Goal: Use online tool/utility: Utilize a website feature to perform a specific function

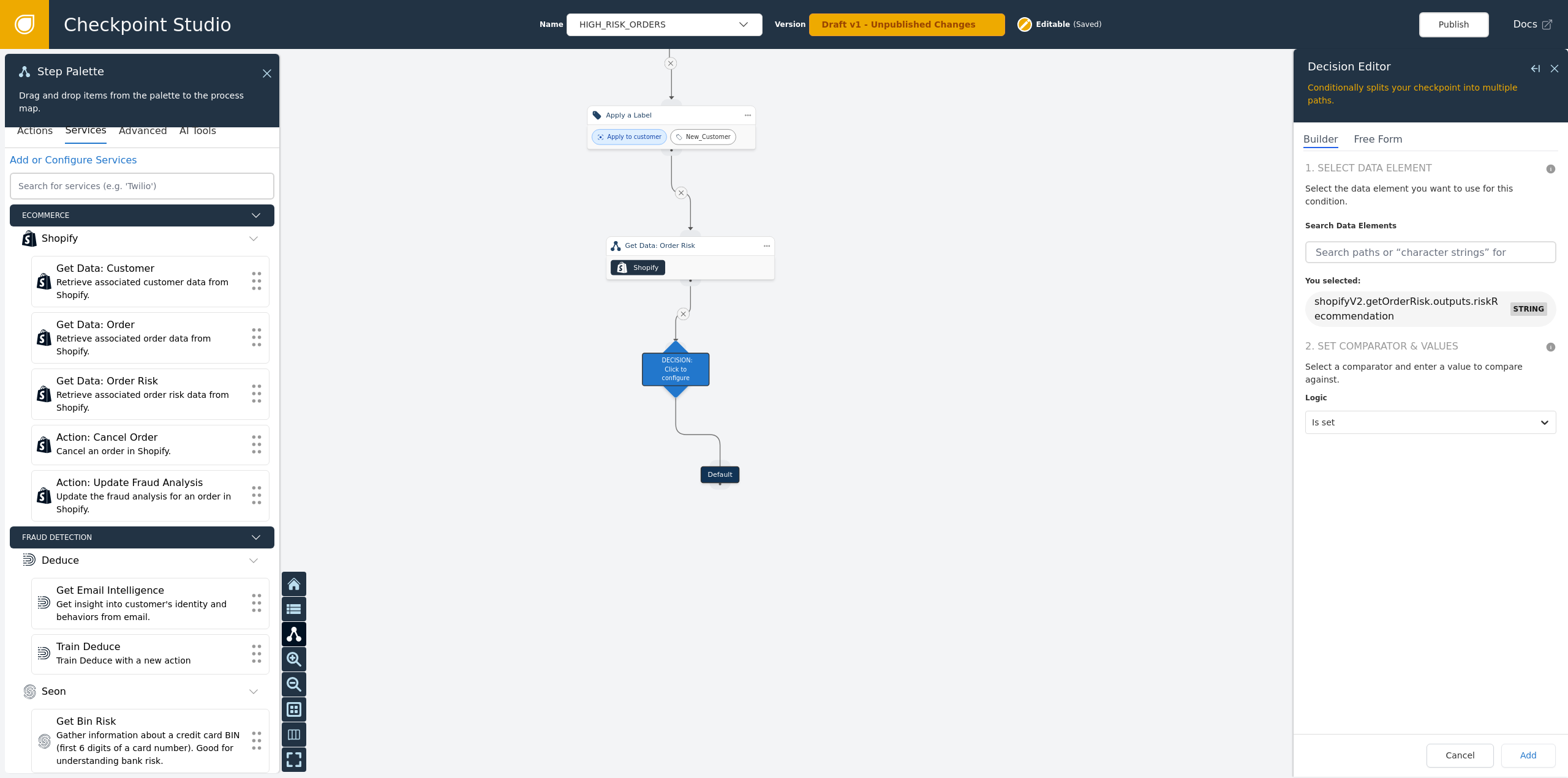
click at [35, 25] on link at bounding box center [24, 24] width 49 height 49
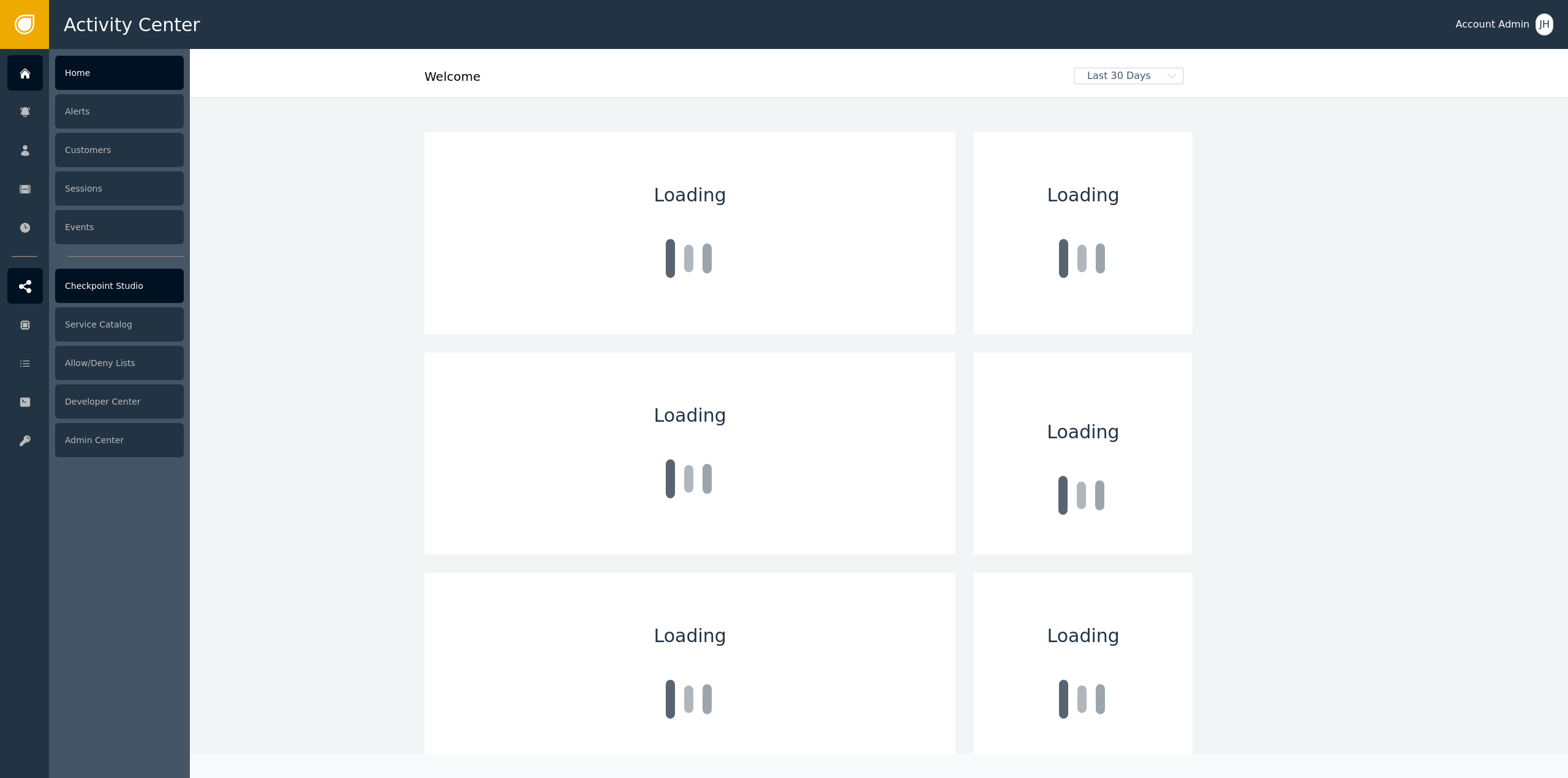
click at [90, 278] on div "Checkpoint Studio" at bounding box center [119, 286] width 128 height 34
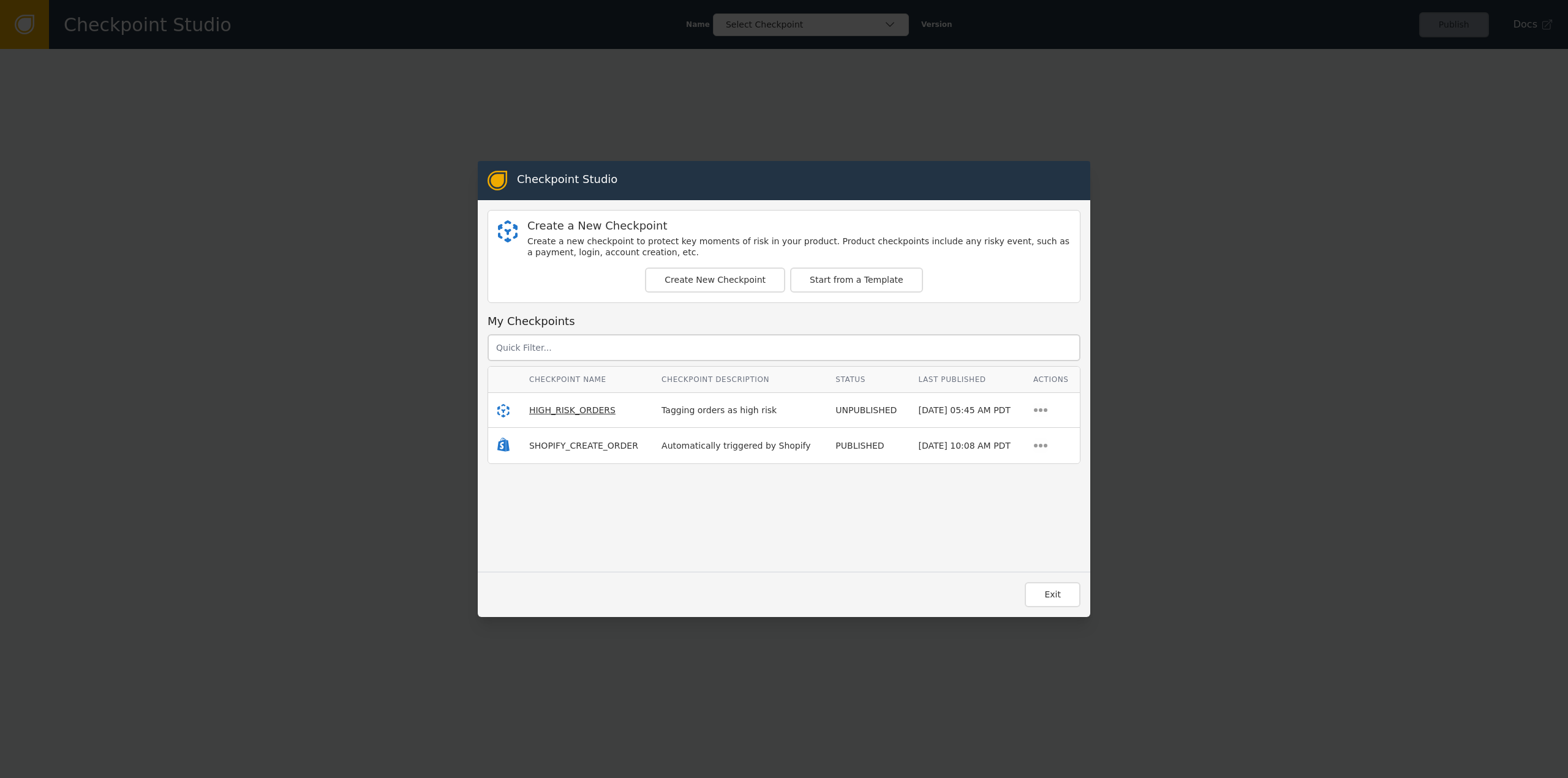
click at [568, 414] on span "HIGH_RISK_ORDERS" at bounding box center [572, 410] width 86 height 10
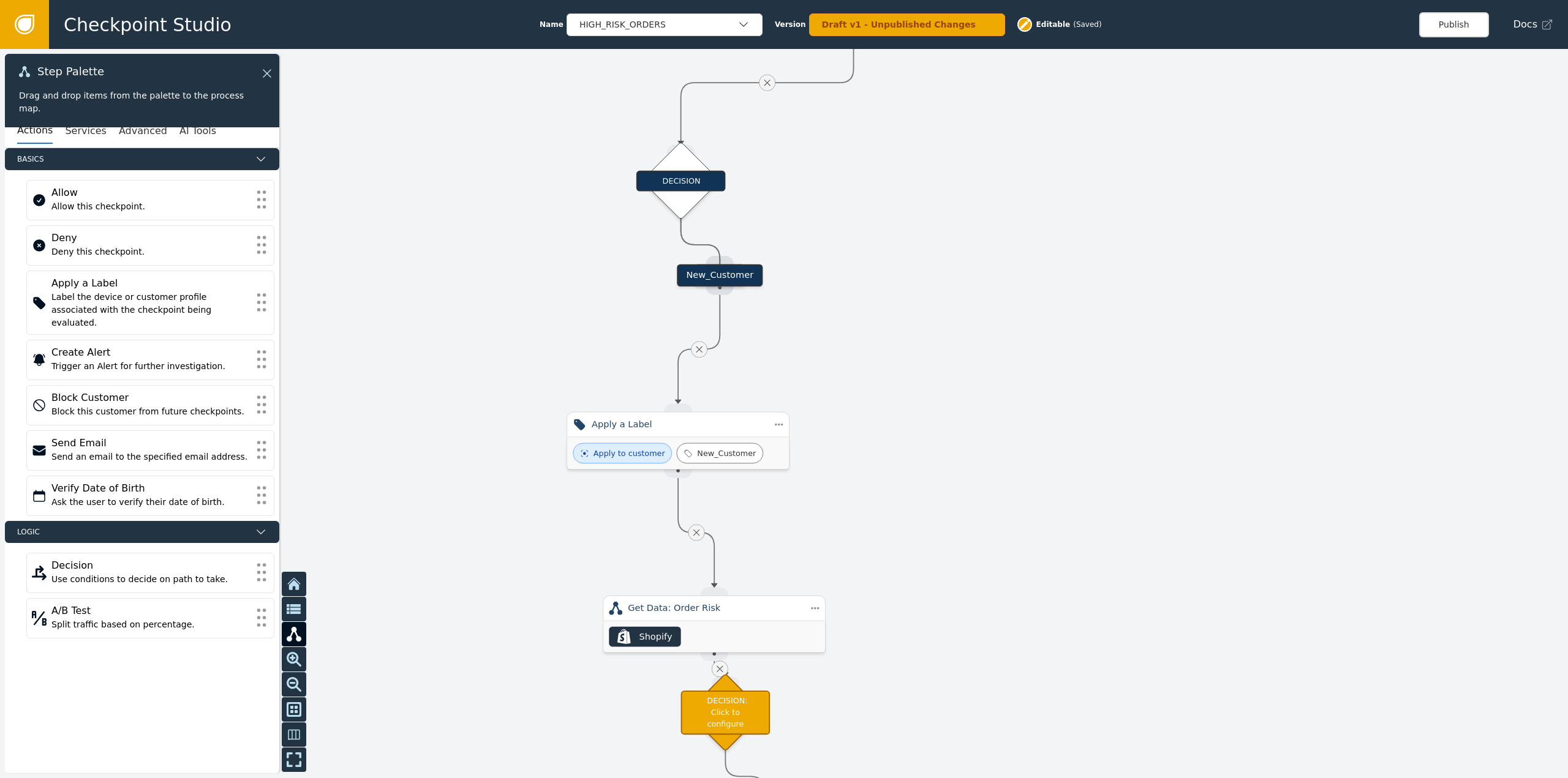
drag, startPoint x: 999, startPoint y: 581, endPoint x: 1037, endPoint y: 281, distance: 302.4
click at [1037, 281] on div at bounding box center [784, 414] width 1568 height 729
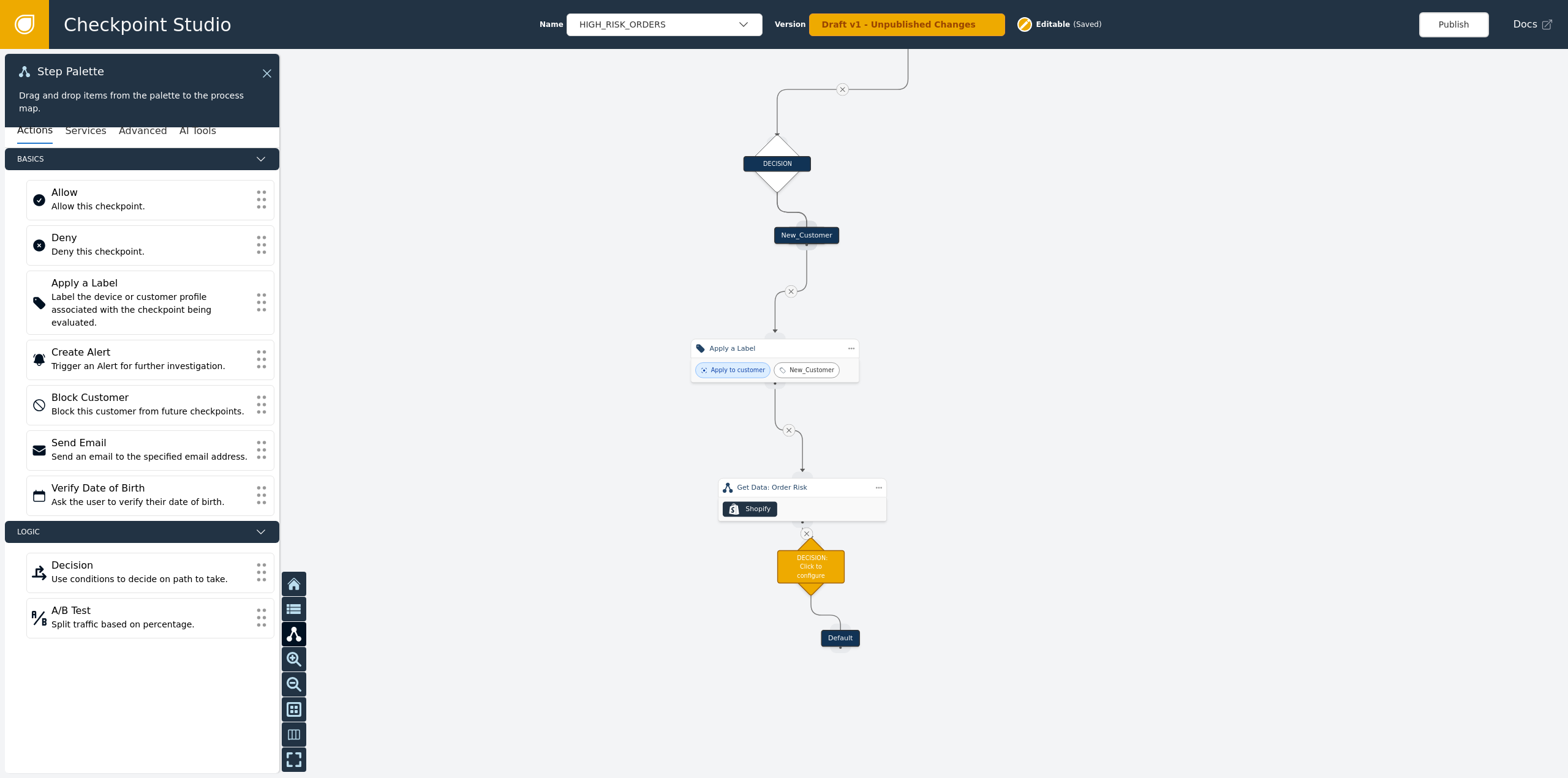
drag, startPoint x: 990, startPoint y: 414, endPoint x: 1006, endPoint y: 525, distance: 112.1
click at [1006, 525] on div at bounding box center [784, 414] width 1568 height 729
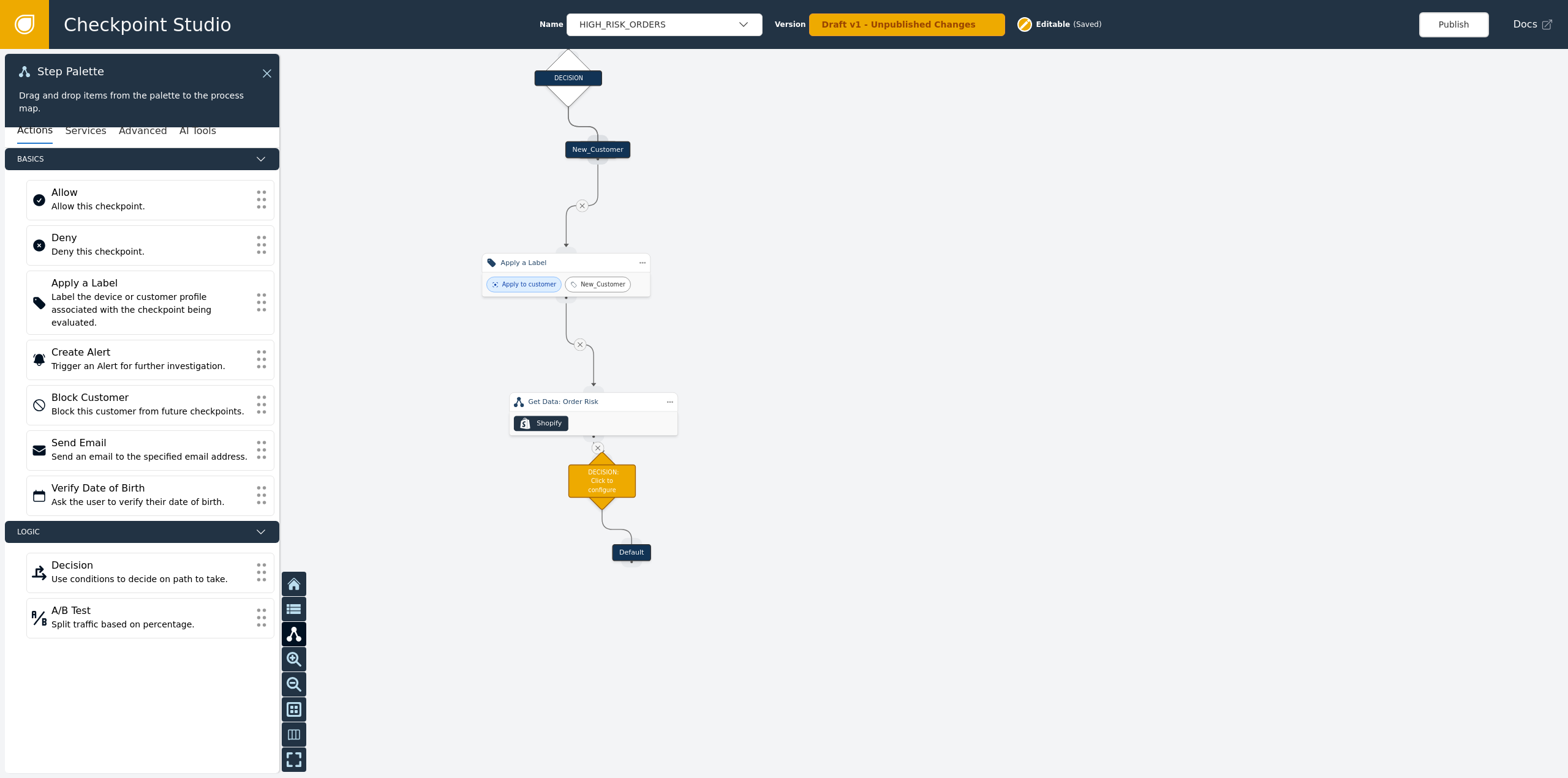
drag, startPoint x: 1169, startPoint y: 401, endPoint x: 951, endPoint y: 216, distance: 285.9
click at [942, 182] on div at bounding box center [784, 414] width 1568 height 729
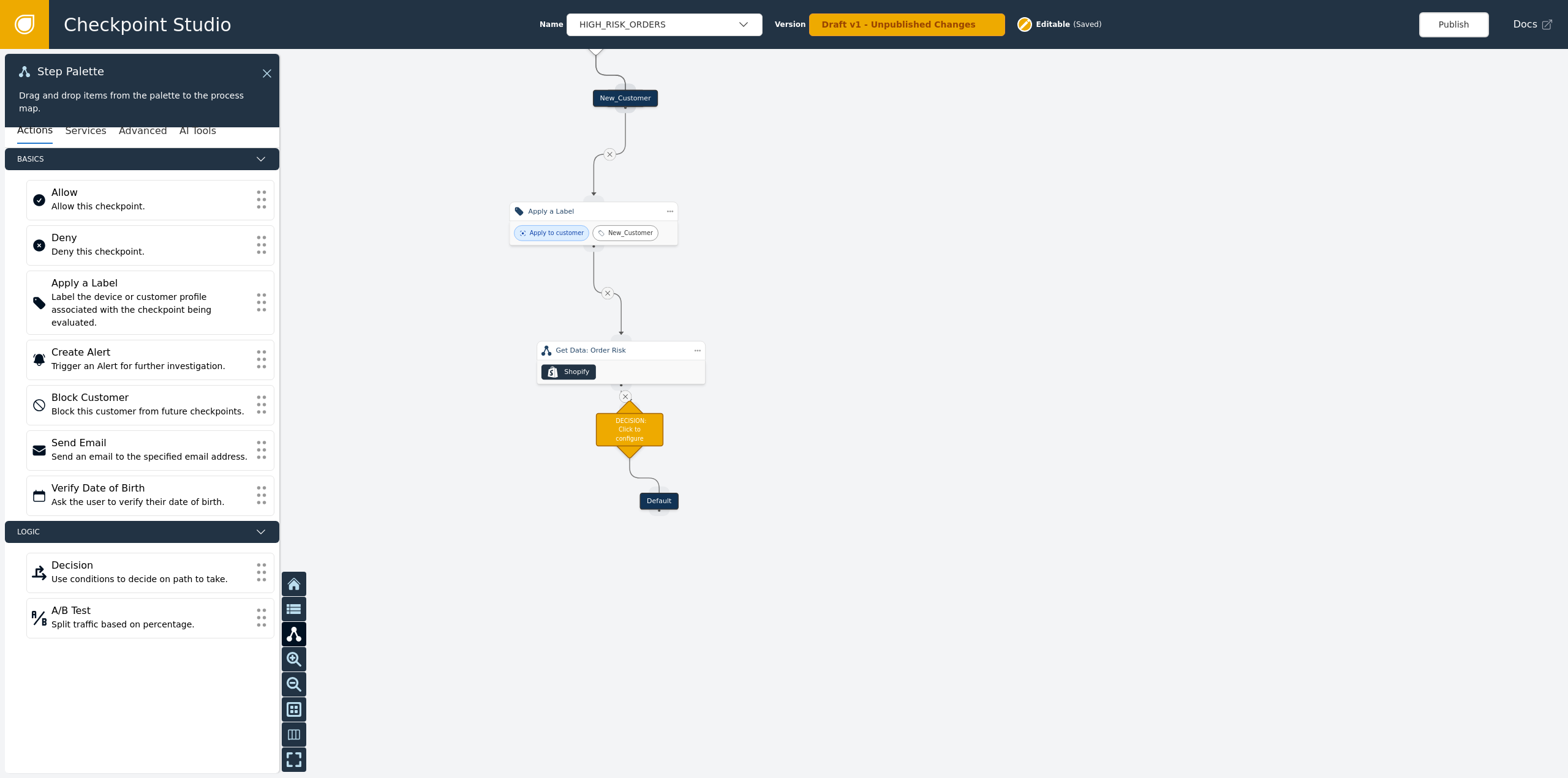
drag, startPoint x: 853, startPoint y: 430, endPoint x: 941, endPoint y: 322, distance: 139.3
click at [941, 322] on div at bounding box center [784, 414] width 1568 height 729
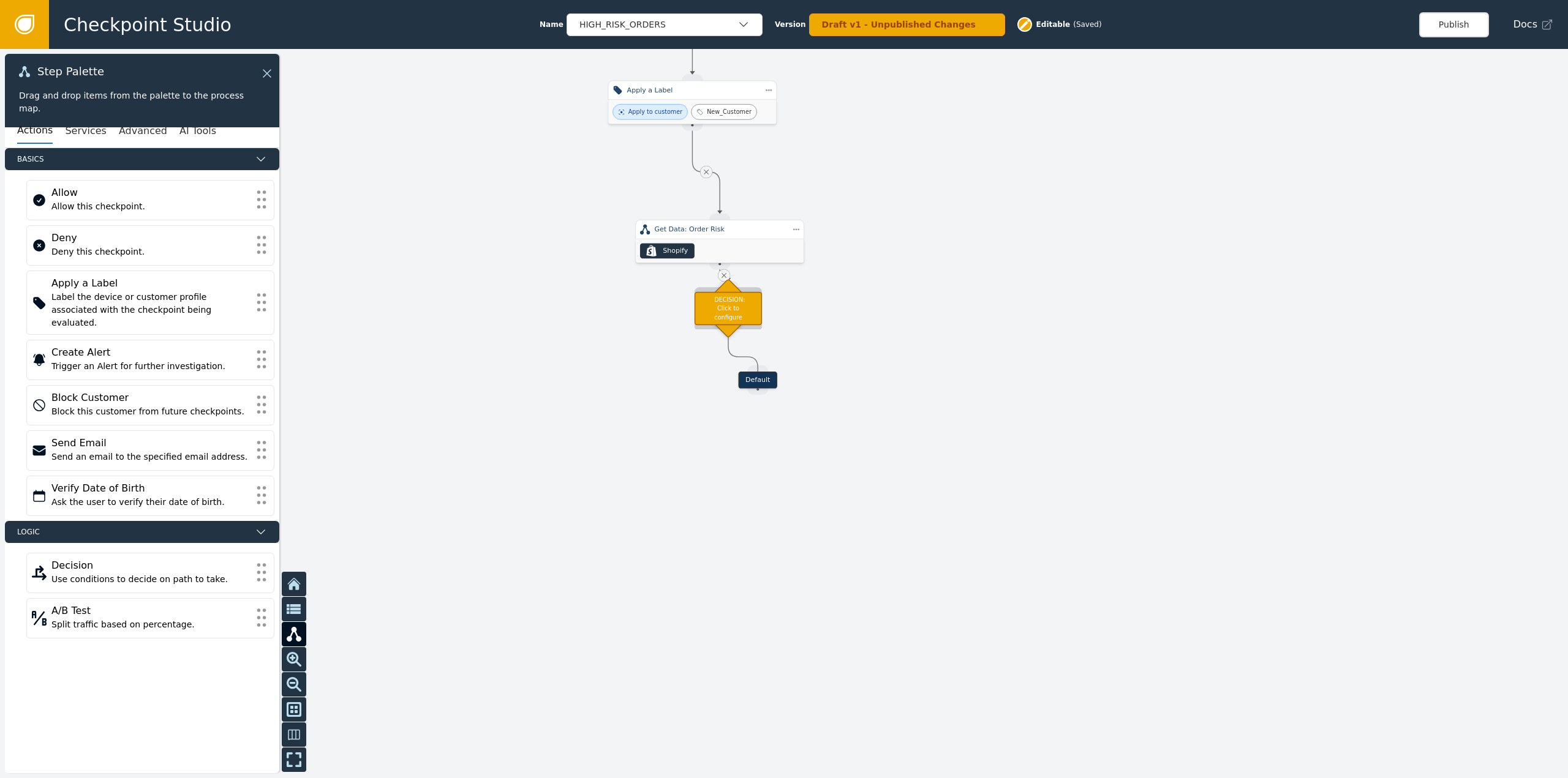
click at [739, 318] on div "DECISION: Click to configure" at bounding box center [728, 308] width 68 height 33
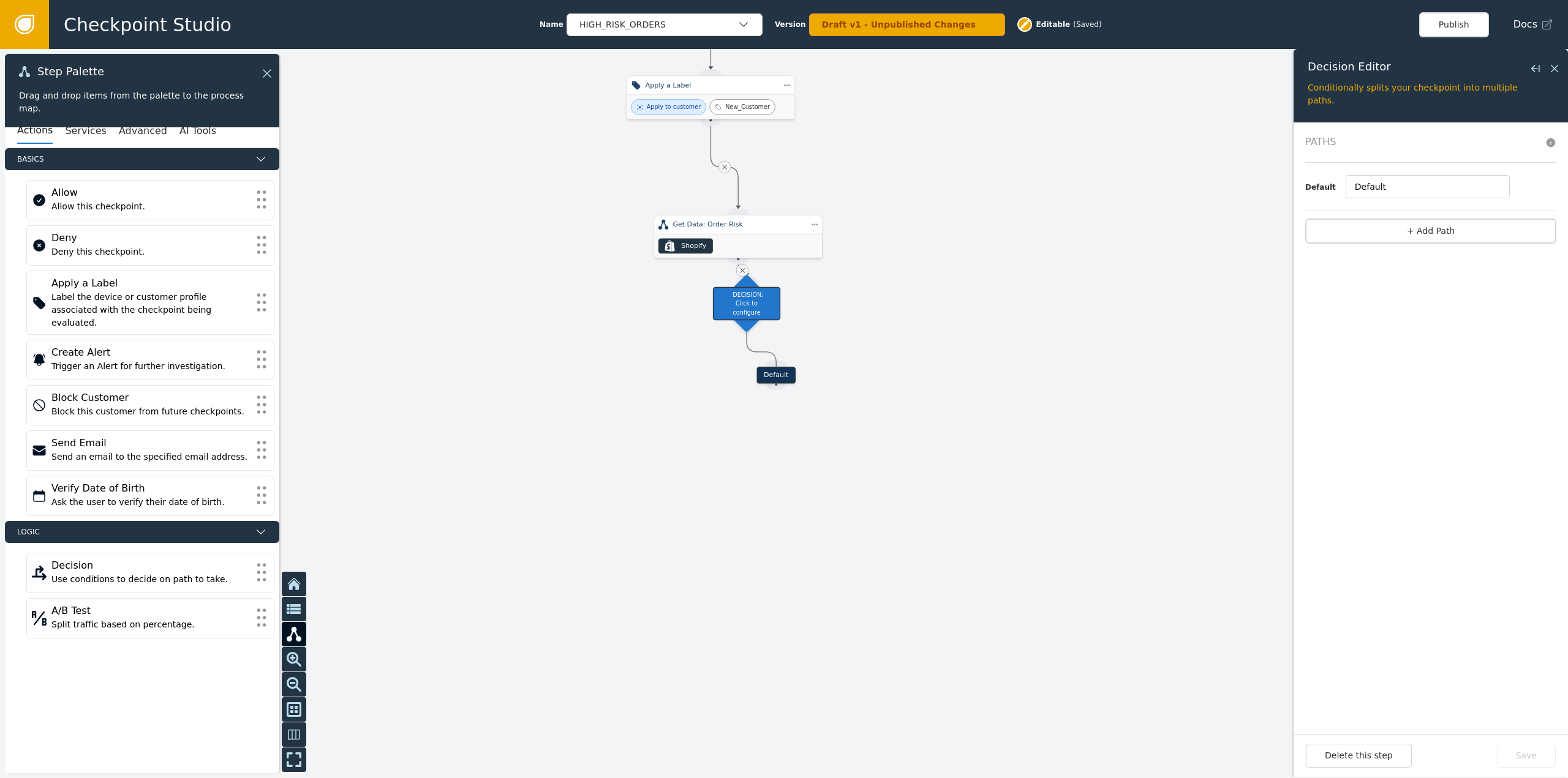
drag, startPoint x: 532, startPoint y: 436, endPoint x: 735, endPoint y: 430, distance: 203.1
click at [735, 430] on div at bounding box center [784, 414] width 1568 height 729
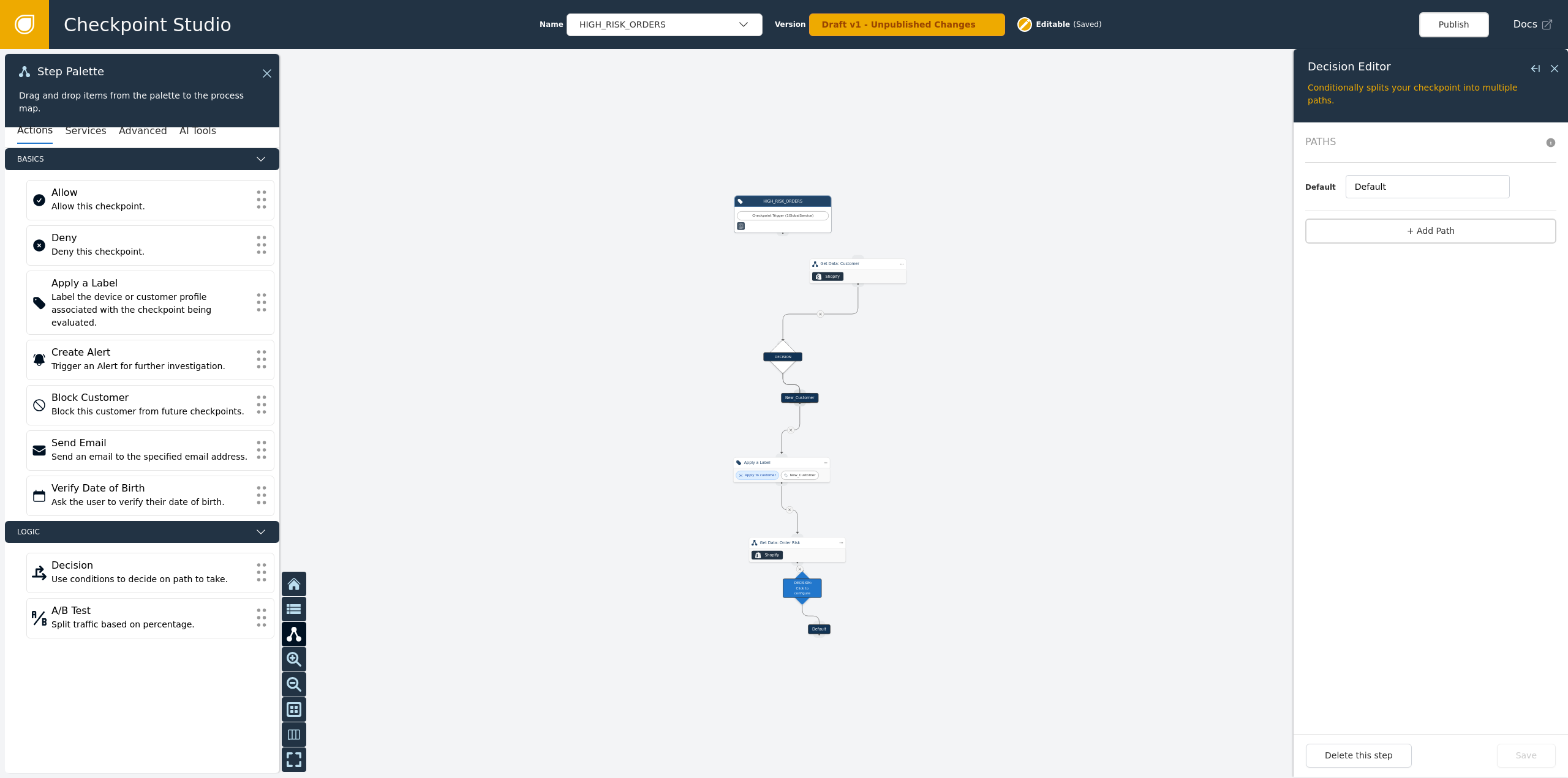
drag, startPoint x: 1009, startPoint y: 180, endPoint x: 903, endPoint y: 419, distance: 261.5
click at [905, 416] on div at bounding box center [784, 414] width 1568 height 729
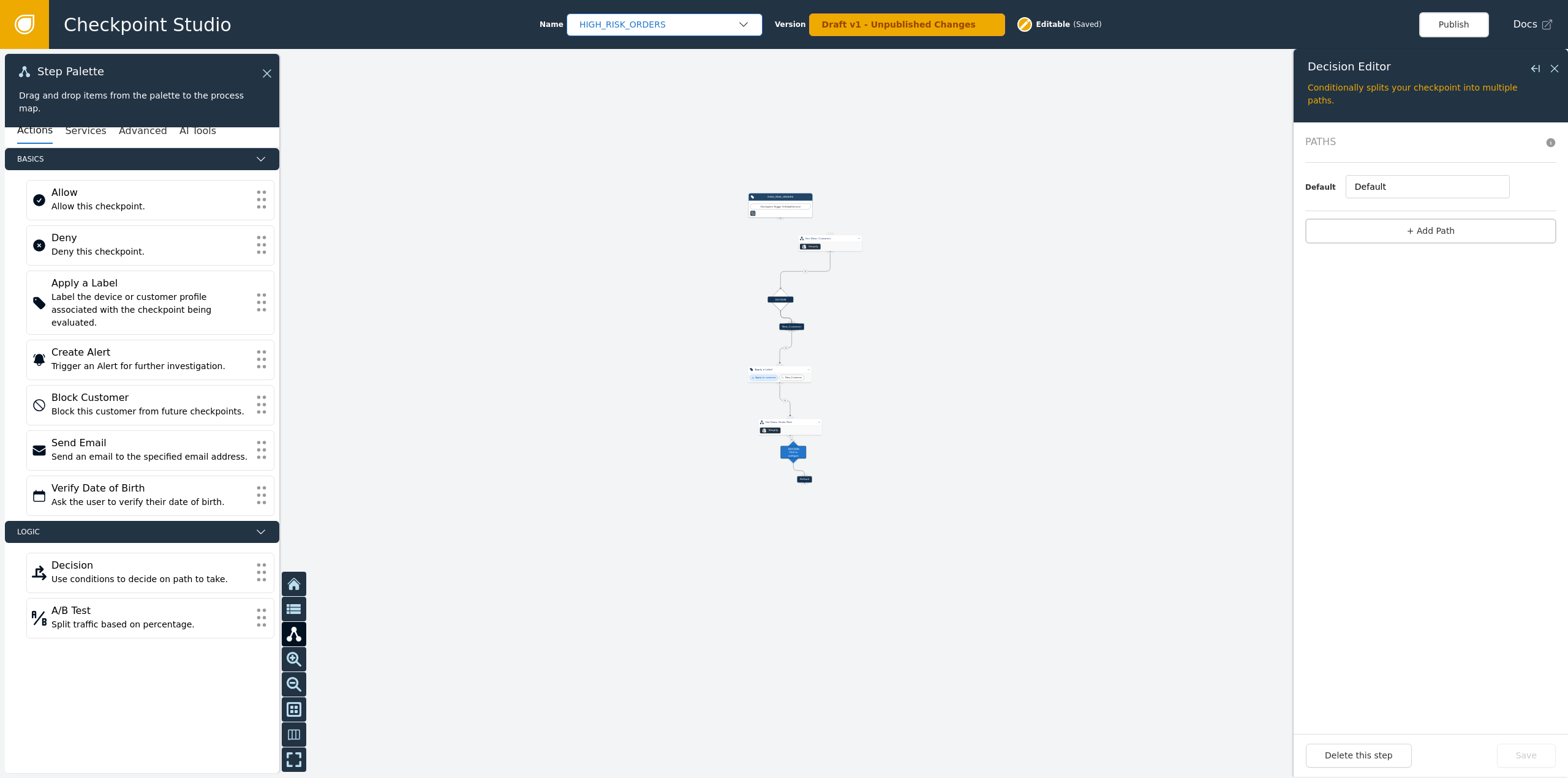
click at [683, 20] on div "HIGH_RISK_ORDERS" at bounding box center [659, 25] width 158 height 13
click at [672, 76] on div "SHOPIFY_CREATE_ORDER" at bounding box center [665, 75] width 172 height 13
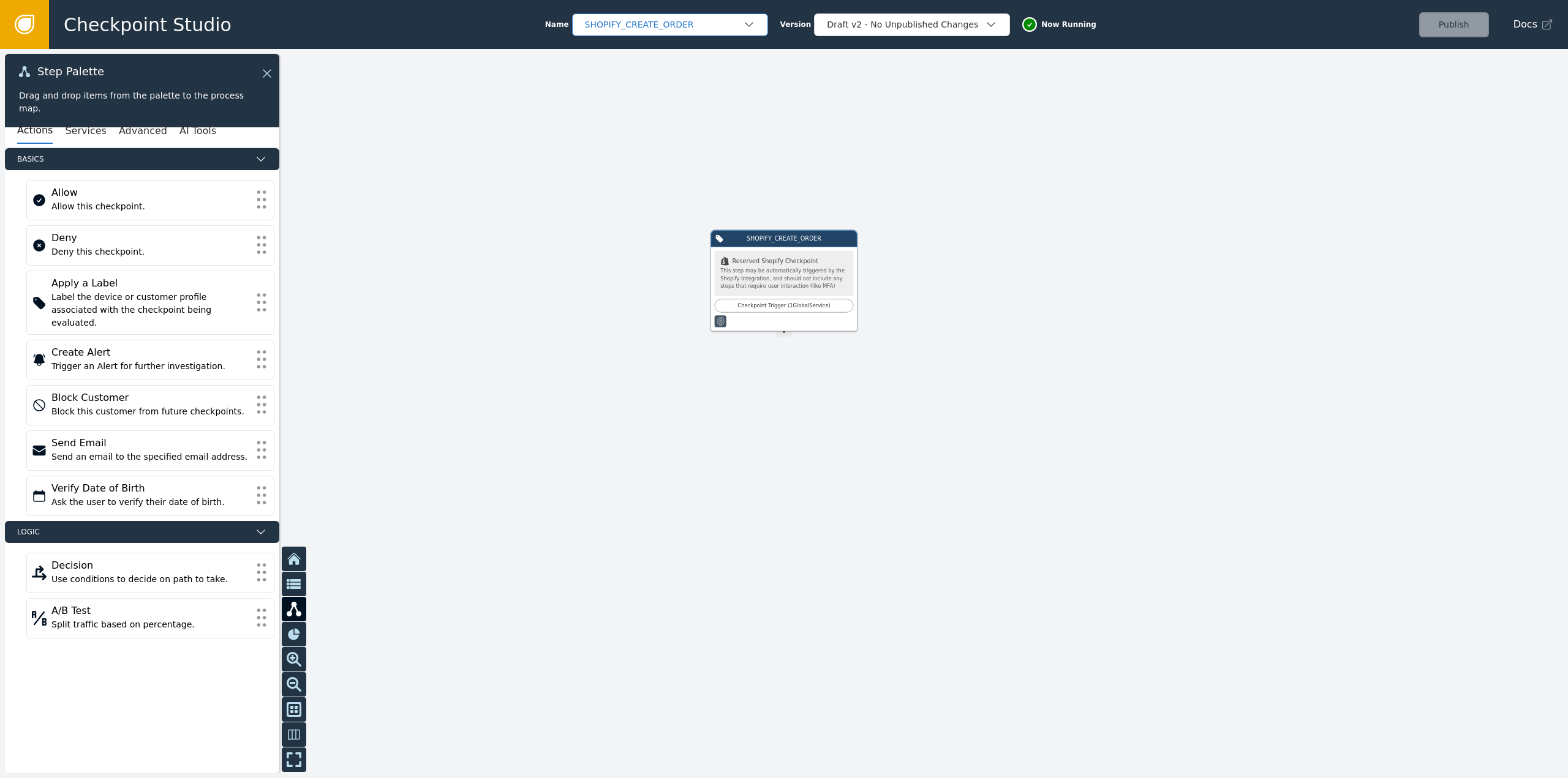
click at [676, 22] on div "SHOPIFY_CREATE_ORDER" at bounding box center [664, 25] width 158 height 13
click at [657, 44] on div "HIGH_RISK_ORDERS" at bounding box center [670, 52] width 196 height 22
